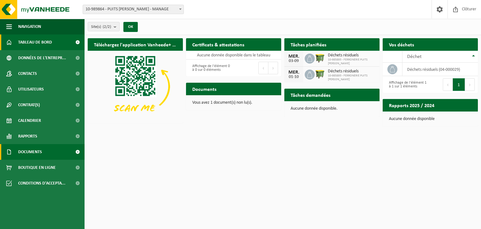
click at [53, 152] on link "Documents" at bounding box center [42, 152] width 85 height 16
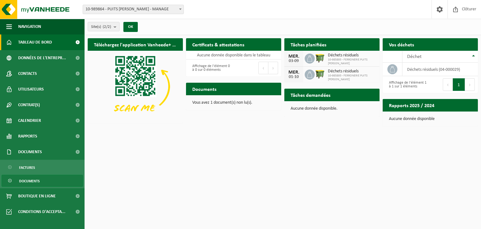
click at [47, 180] on link "Documents" at bounding box center [42, 181] width 81 height 12
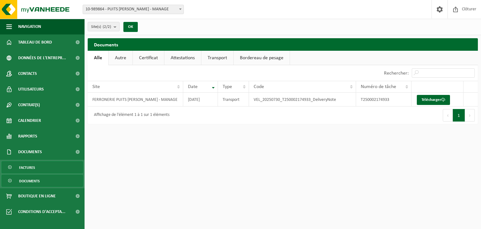
click at [28, 168] on span "Factures" at bounding box center [27, 168] width 16 height 12
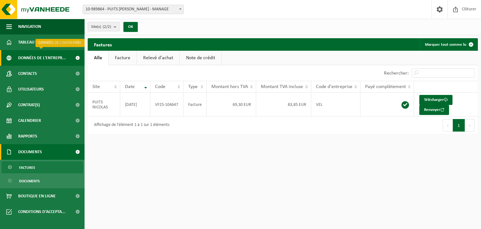
click at [35, 59] on span "Données de l'entrepr..." at bounding box center [42, 58] width 48 height 16
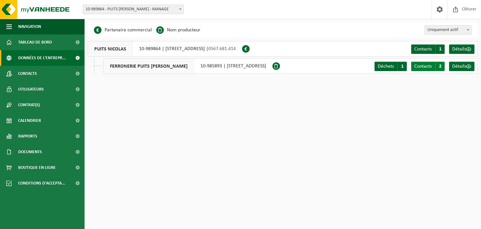
click at [440, 70] on span "2" at bounding box center [439, 66] width 9 height 9
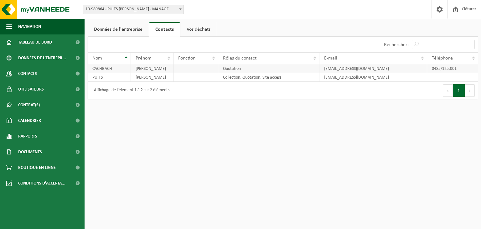
click at [105, 68] on td "CACHBACH" at bounding box center [109, 68] width 43 height 9
drag, startPoint x: 150, startPoint y: 68, endPoint x: 182, endPoint y: 69, distance: 31.6
click at [182, 69] on tr "[PERSON_NAME] Quotation [EMAIL_ADDRESS][DOMAIN_NAME] 0485/125.001" at bounding box center [283, 68] width 390 height 9
click at [127, 32] on link "Données de l'entreprise" at bounding box center [118, 29] width 61 height 14
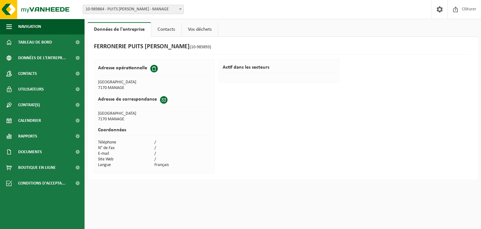
click at [199, 31] on link "Vos déchets" at bounding box center [200, 29] width 36 height 14
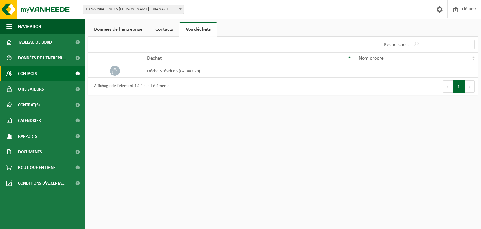
click at [31, 75] on span "Contacts" at bounding box center [27, 74] width 19 height 16
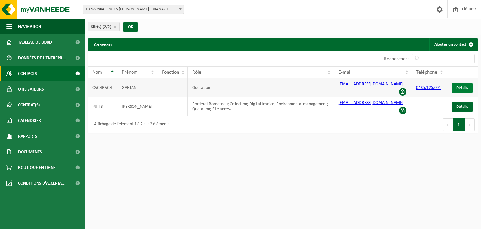
click at [463, 89] on span "Détails" at bounding box center [462, 88] width 12 height 4
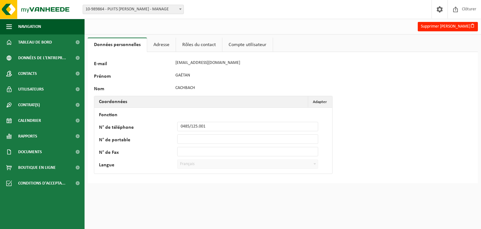
click at [209, 47] on link "Rôles du contact" at bounding box center [199, 45] width 46 height 14
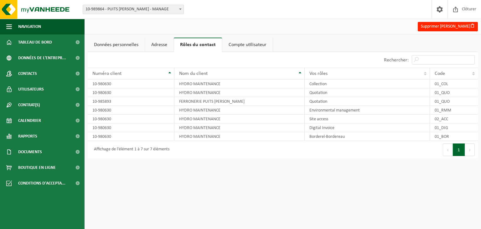
click at [161, 43] on link "Adresse" at bounding box center [159, 45] width 29 height 14
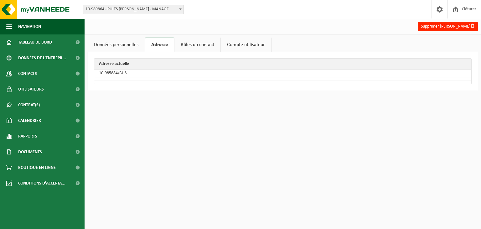
click at [234, 44] on link "Compte utilisateur" at bounding box center [246, 45] width 50 height 14
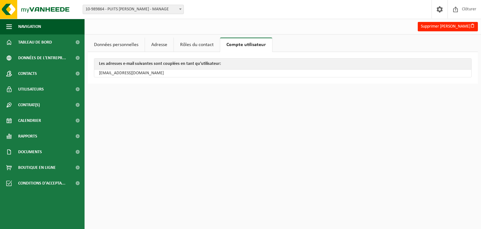
click at [110, 43] on link "Données personnelles" at bounding box center [116, 45] width 57 height 14
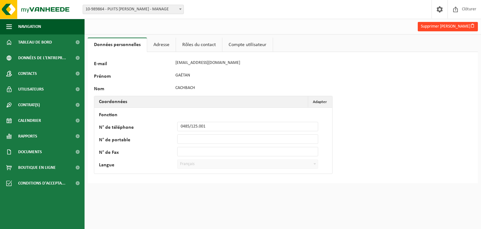
click at [433, 29] on button "Supprimer Gaëtan Cachbach" at bounding box center [448, 26] width 60 height 9
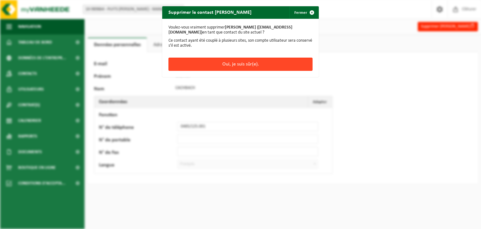
click at [239, 65] on button "Oui, je suis sûr(e)." at bounding box center [241, 64] width 144 height 13
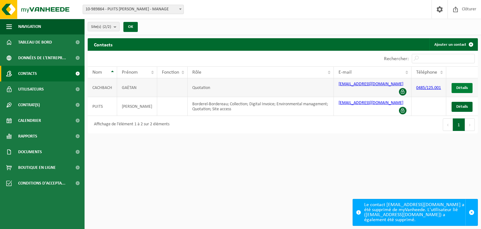
click at [462, 88] on span "Détails" at bounding box center [462, 88] width 12 height 4
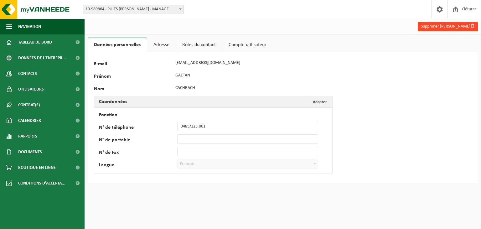
click at [439, 26] on button "Supprimer Gaëtan Cachbach" at bounding box center [448, 26] width 60 height 9
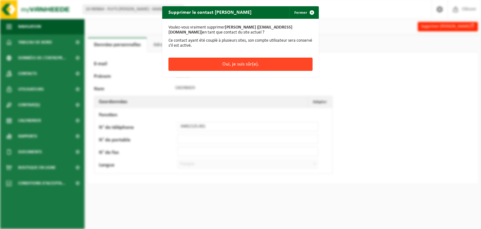
click at [273, 65] on button "Oui, je suis sûr(e)." at bounding box center [241, 64] width 144 height 13
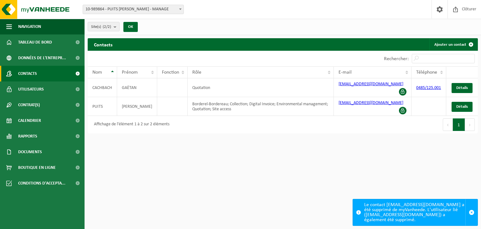
click at [50, 75] on link "Contacts" at bounding box center [42, 74] width 85 height 16
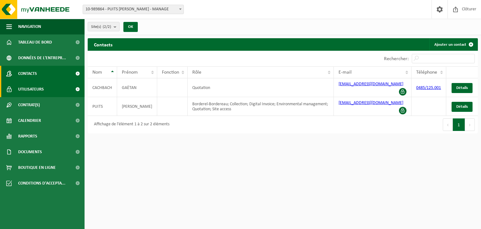
click at [47, 86] on link "Utilisateurs" at bounding box center [42, 89] width 85 height 16
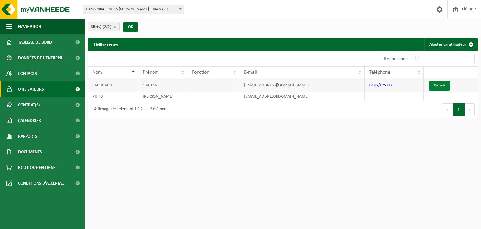
click at [439, 84] on span "Détails" at bounding box center [440, 85] width 12 height 4
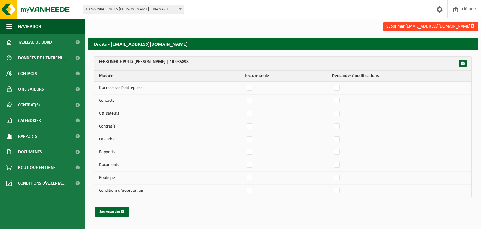
click at [445, 29] on button "Supprimer [EMAIL_ADDRESS][DOMAIN_NAME]" at bounding box center [430, 26] width 95 height 9
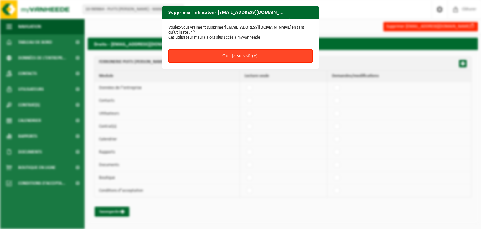
click at [285, 55] on button "Oui, je suis sûr(e)." at bounding box center [241, 55] width 144 height 13
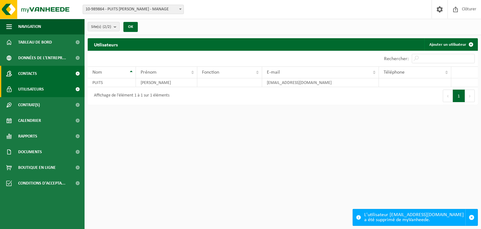
click at [60, 76] on link "Contacts" at bounding box center [42, 74] width 85 height 16
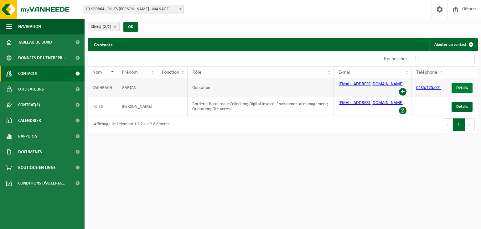
click at [461, 88] on span "Détails" at bounding box center [462, 88] width 12 height 4
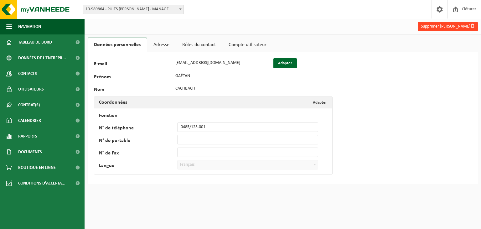
click at [449, 25] on button "Supprimer [PERSON_NAME]" at bounding box center [448, 26] width 60 height 9
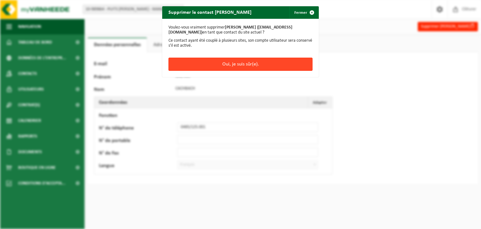
click at [267, 63] on button "Oui, je suis sûr(e)." at bounding box center [241, 64] width 144 height 13
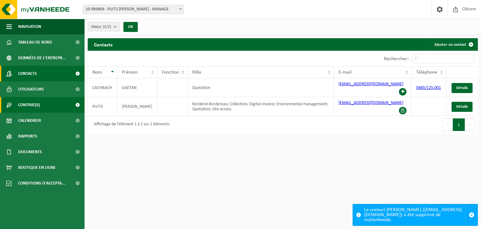
click at [40, 107] on link "Contrat(s)" at bounding box center [42, 105] width 85 height 16
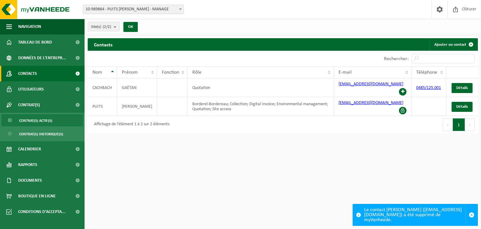
click at [46, 123] on span "Contrat(s) actif(s)" at bounding box center [35, 121] width 33 height 12
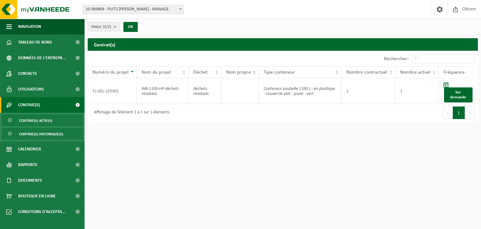
click at [46, 134] on span "Contrat(s) historique(s)" at bounding box center [41, 134] width 44 height 12
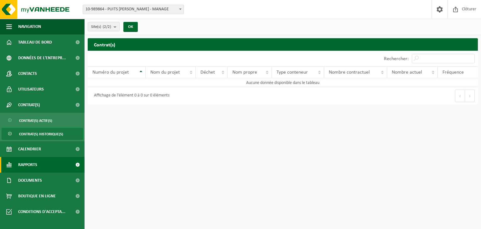
click at [46, 161] on link "Rapports" at bounding box center [42, 165] width 85 height 16
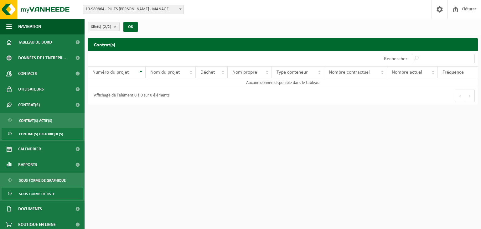
scroll to position [19, 0]
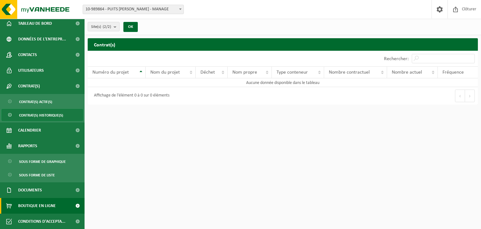
click at [58, 207] on link "Boutique en ligne" at bounding box center [42, 206] width 85 height 16
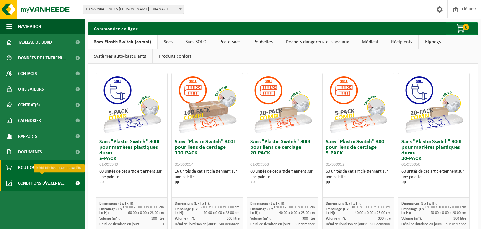
click at [49, 184] on span "Conditions d'accepta..." at bounding box center [41, 183] width 47 height 16
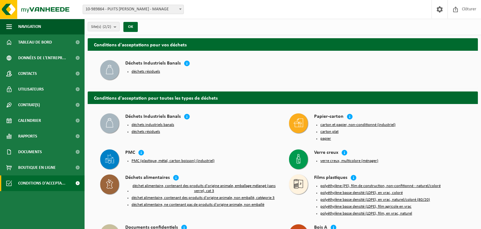
scroll to position [33, 0]
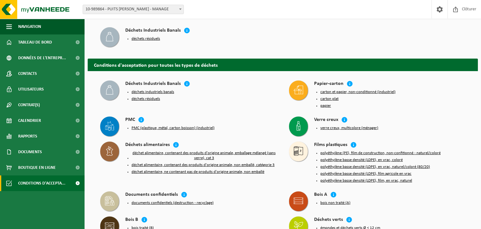
click at [156, 39] on button "déchets résiduels" at bounding box center [146, 38] width 29 height 5
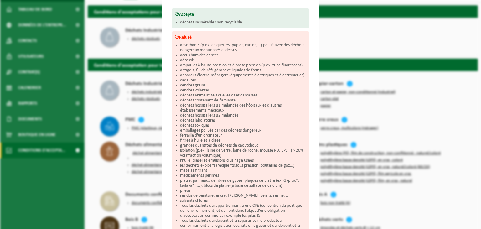
scroll to position [0, 0]
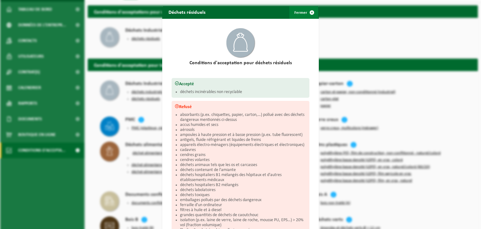
click at [308, 11] on span "button" at bounding box center [312, 12] width 13 height 13
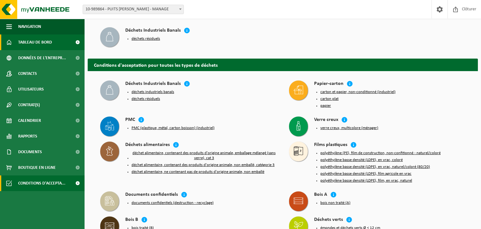
click at [42, 45] on span "Tableau de bord" at bounding box center [35, 42] width 34 height 16
